Goal: Transaction & Acquisition: Download file/media

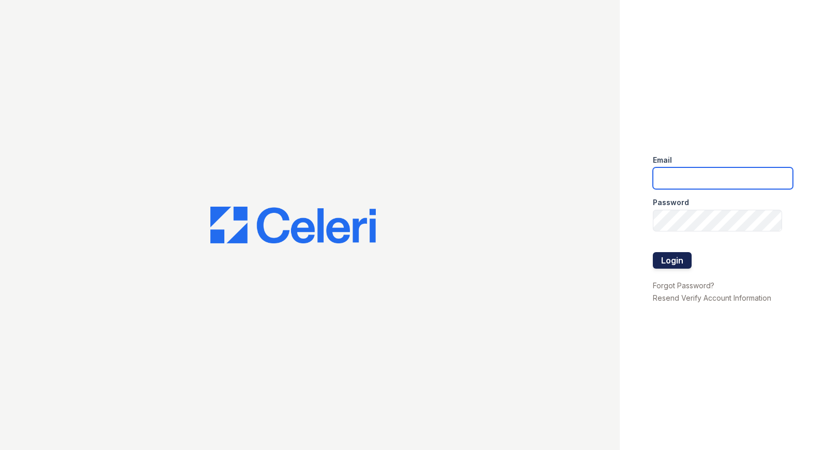
type input "[EMAIL_ADDRESS][DOMAIN_NAME]"
click at [687, 262] on button "Login" at bounding box center [671, 260] width 39 height 17
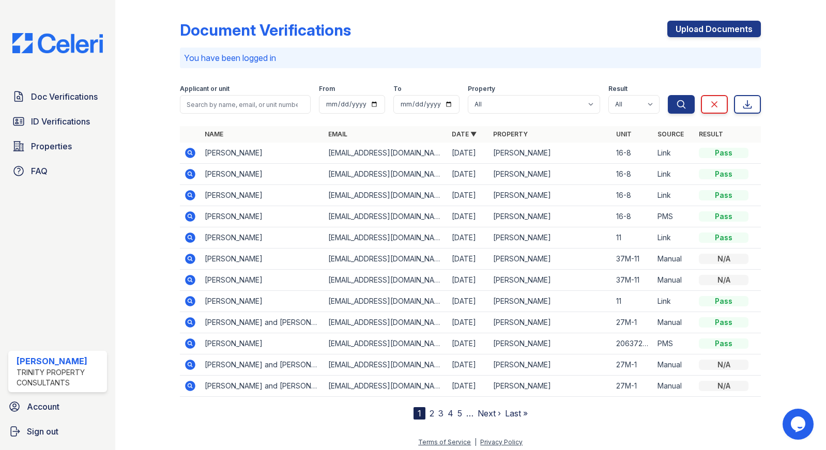
click at [191, 151] on icon at bounding box center [190, 153] width 10 height 10
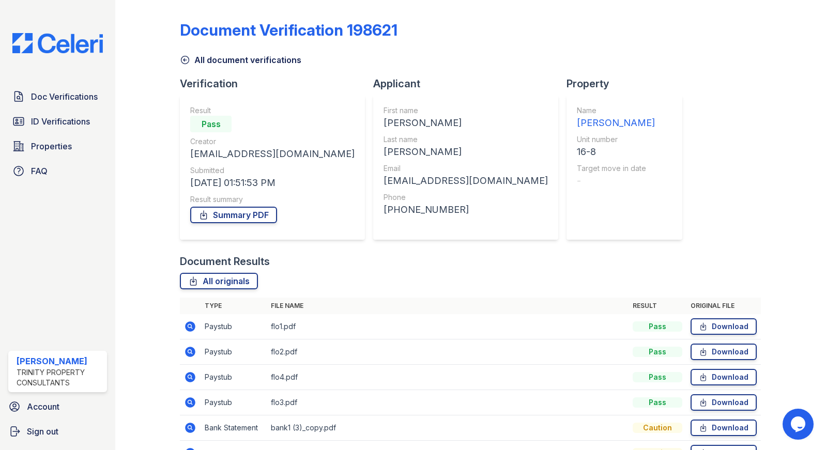
click at [220, 326] on td "Paystub" at bounding box center [233, 326] width 66 height 25
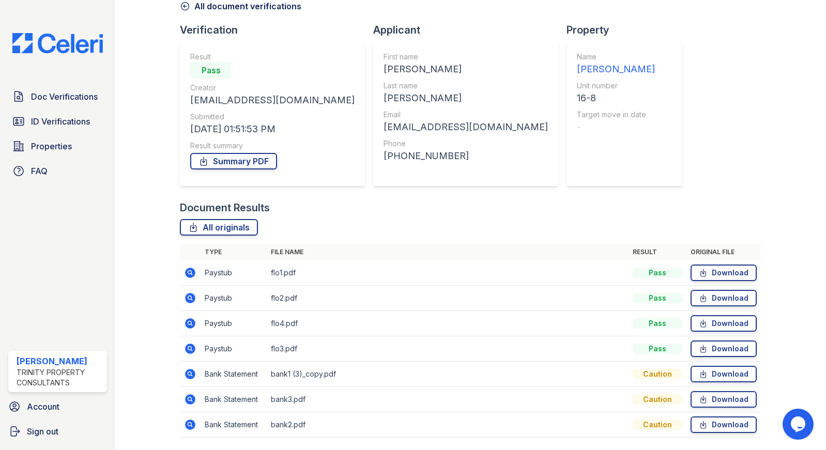
scroll to position [87, 0]
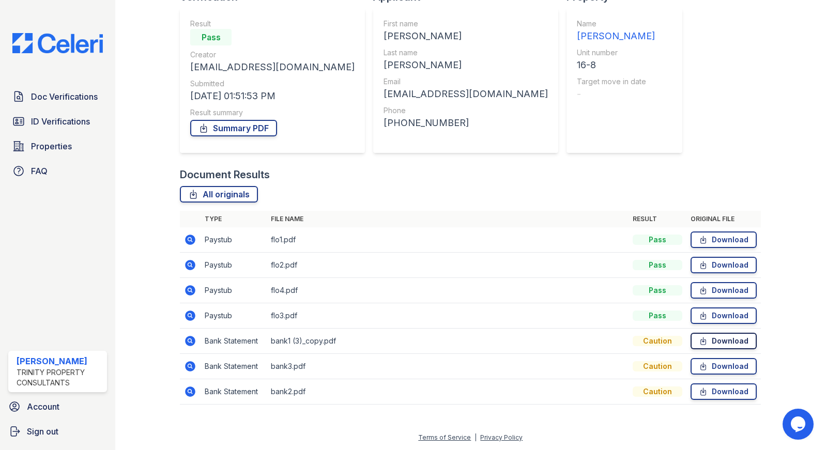
click at [703, 339] on link "Download" at bounding box center [723, 341] width 66 height 17
